Goal: Transaction & Acquisition: Subscribe to service/newsletter

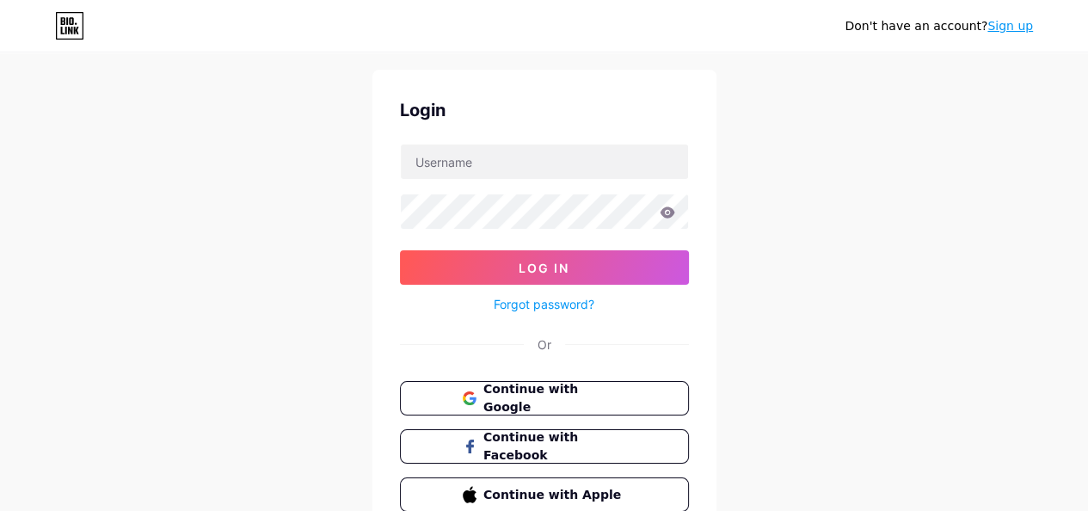
scroll to position [86, 0]
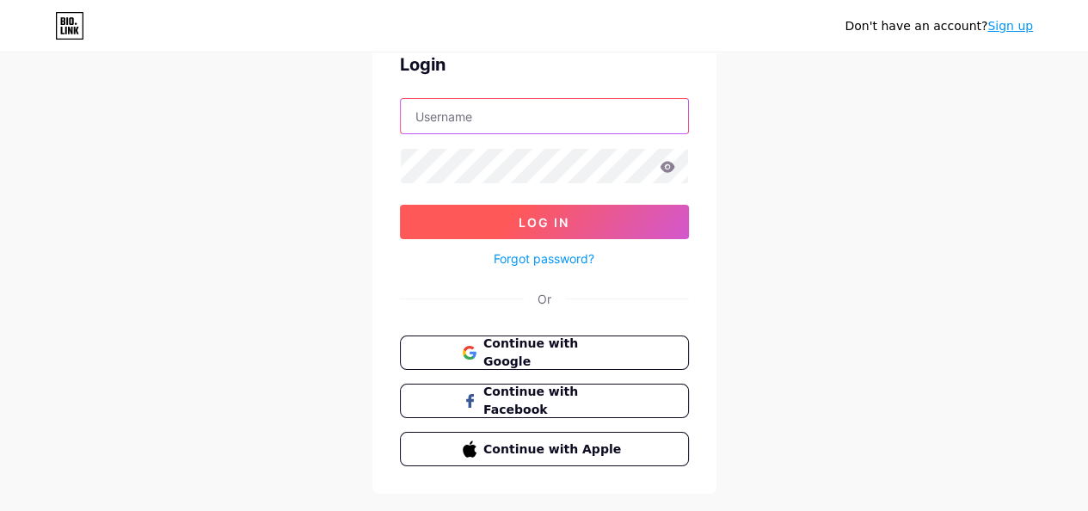
type input "[EMAIL_ADDRESS][DOMAIN_NAME]"
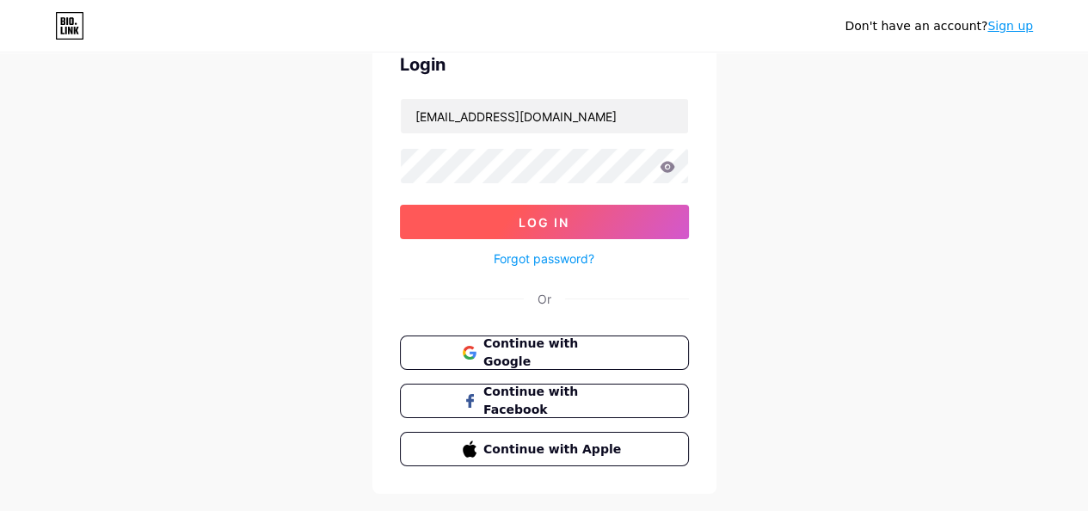
click at [497, 222] on button "Log In" at bounding box center [544, 222] width 289 height 34
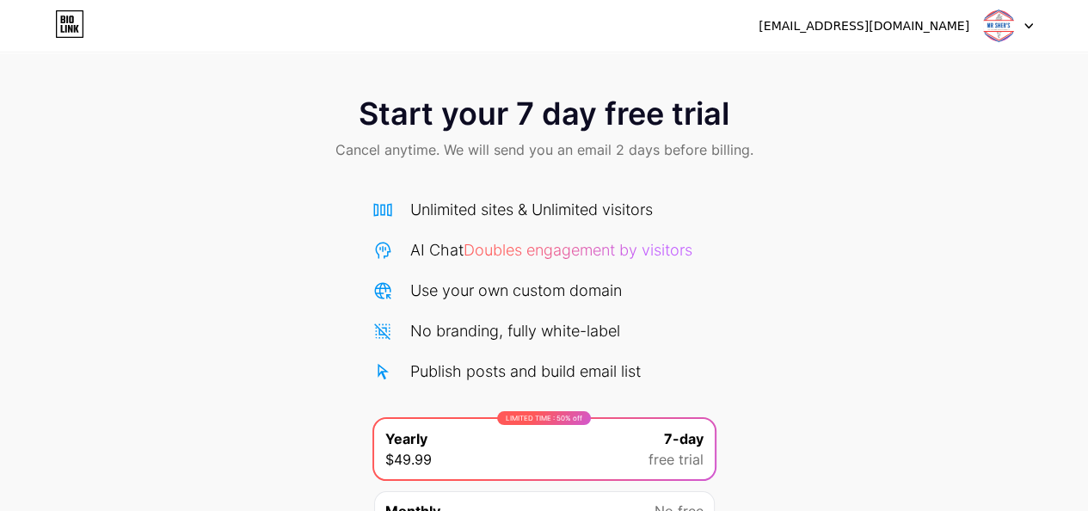
click at [1019, 22] on div at bounding box center [1008, 25] width 50 height 31
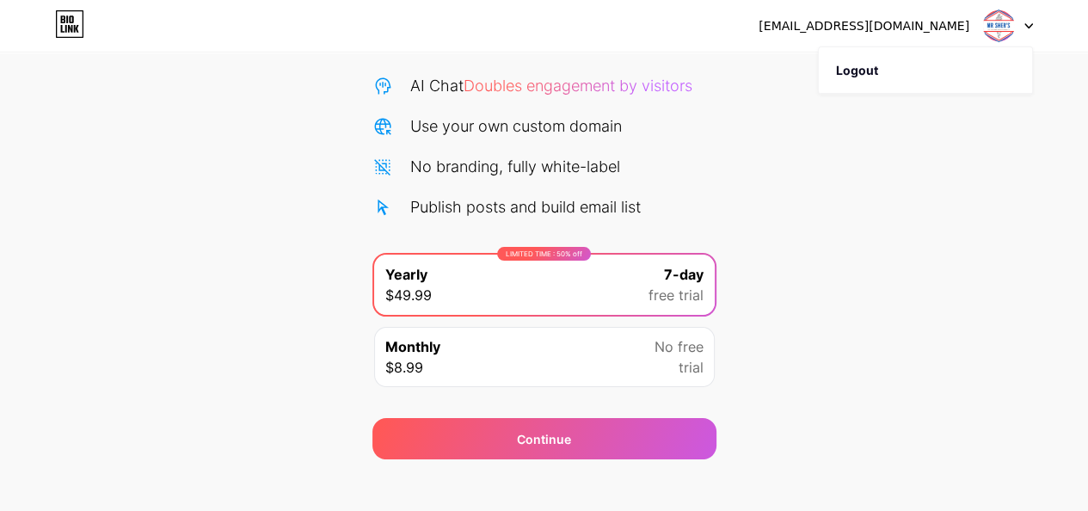
scroll to position [181, 0]
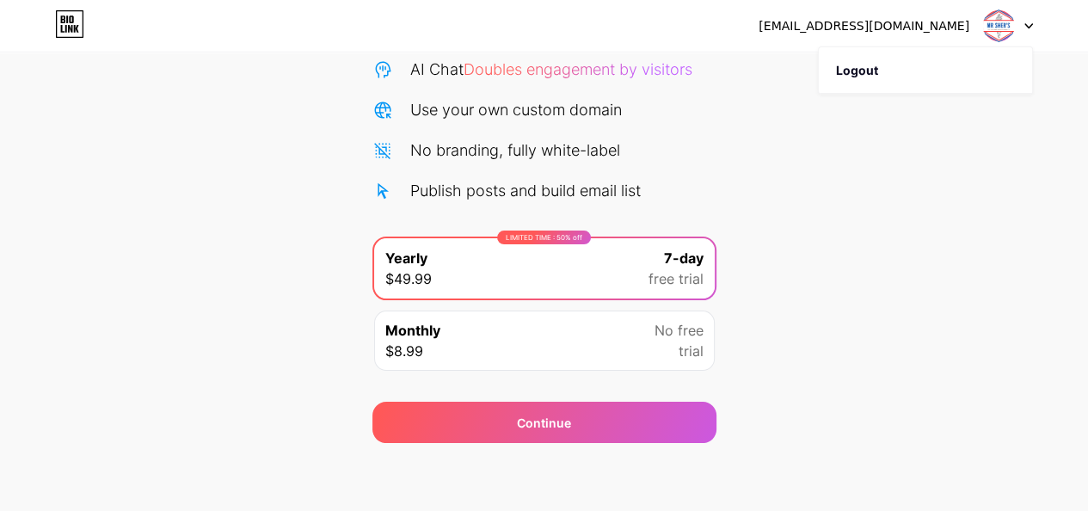
click at [610, 348] on div "Monthly $8.99 No free trial" at bounding box center [544, 340] width 341 height 60
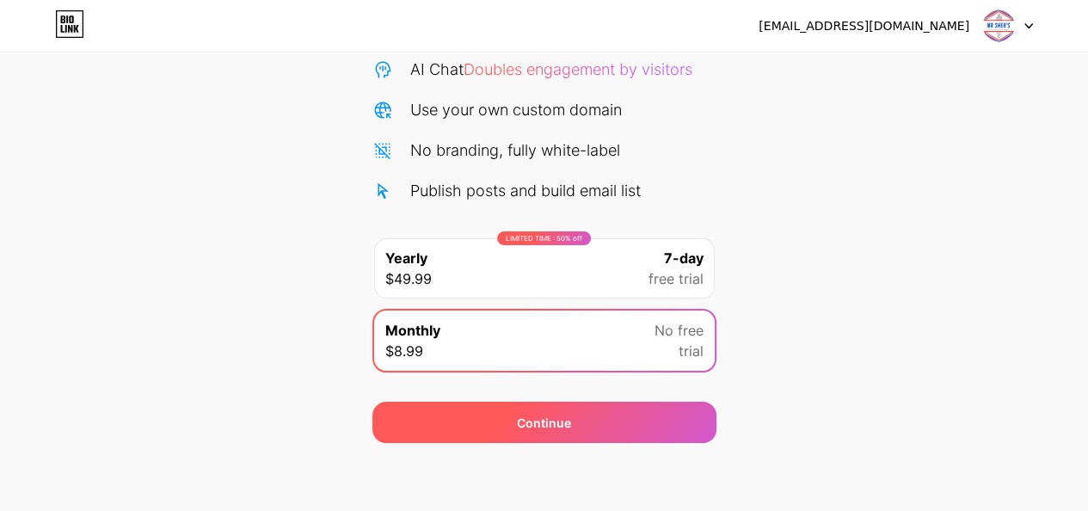
click at [554, 419] on span "Continue" at bounding box center [544, 423] width 54 height 18
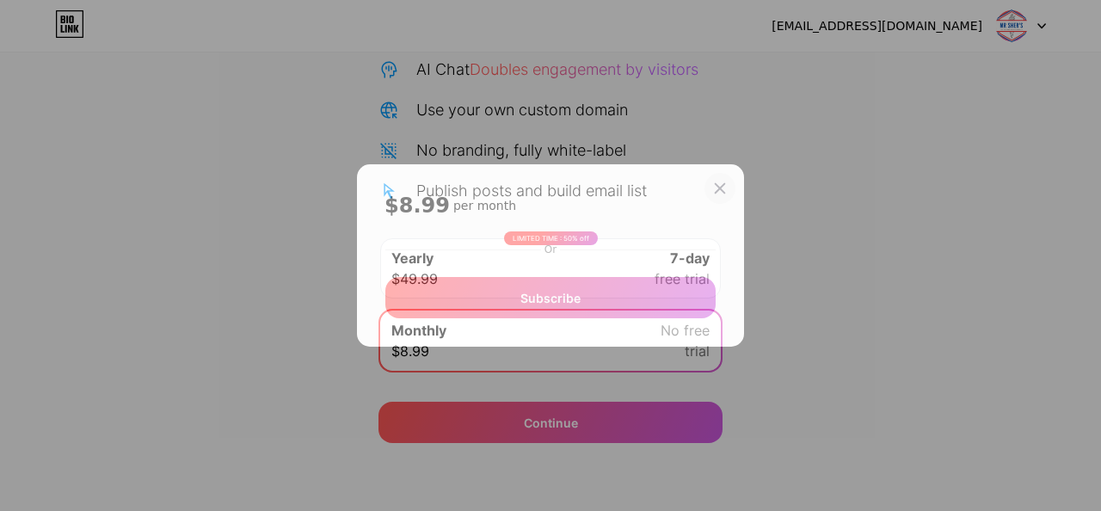
click at [726, 184] on icon at bounding box center [720, 188] width 14 height 14
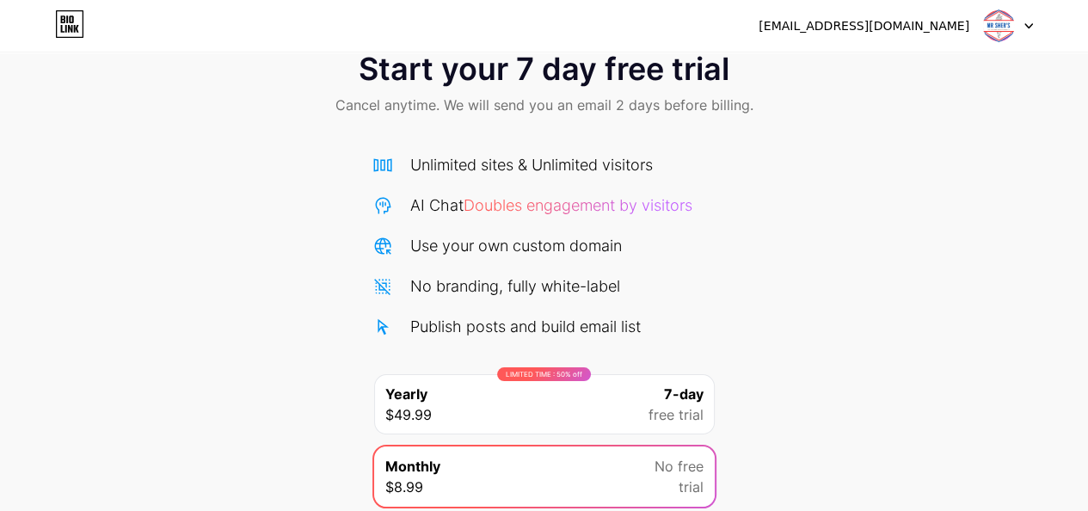
scroll to position [0, 0]
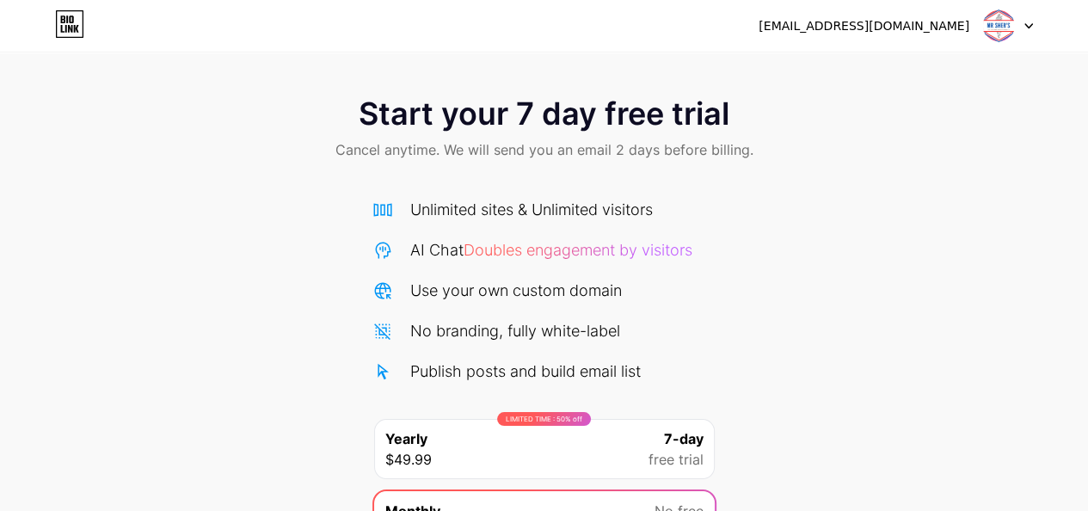
click at [76, 28] on icon at bounding box center [76, 29] width 5 height 8
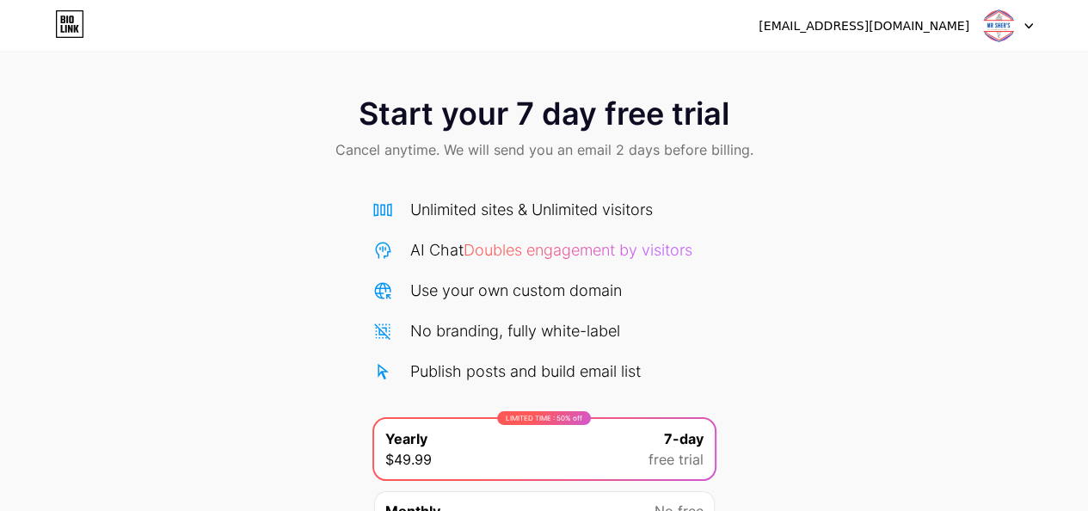
click at [1028, 23] on icon at bounding box center [1028, 26] width 9 height 6
